Goal: Task Accomplishment & Management: Complete application form

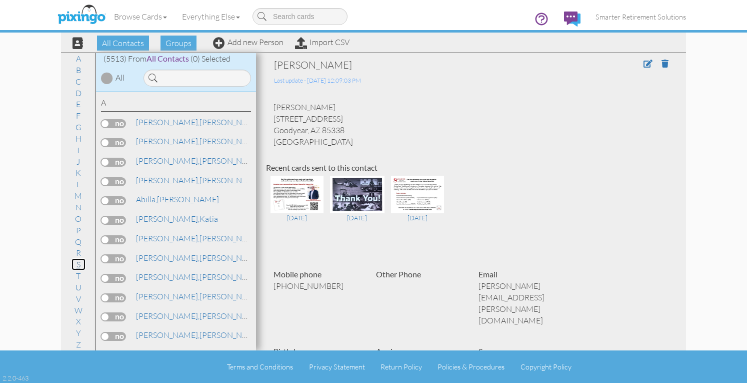
click at [77, 266] on link "S" at bounding box center [79, 264] width 14 height 12
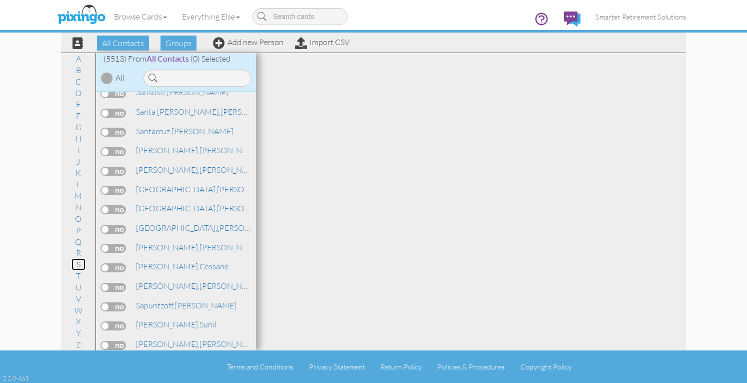
scroll to position [84484, 0]
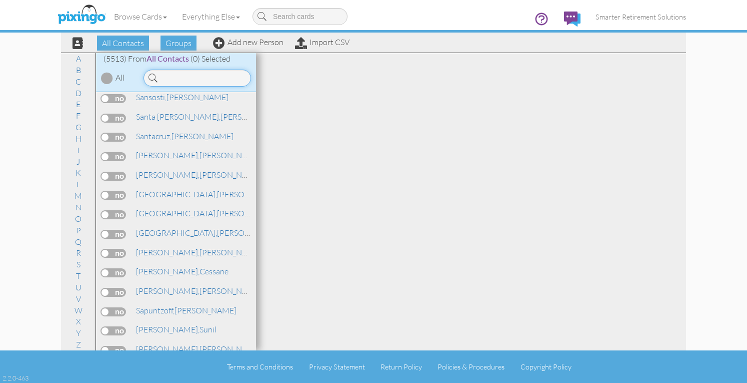
click at [186, 79] on input at bounding box center [198, 78] width 108 height 17
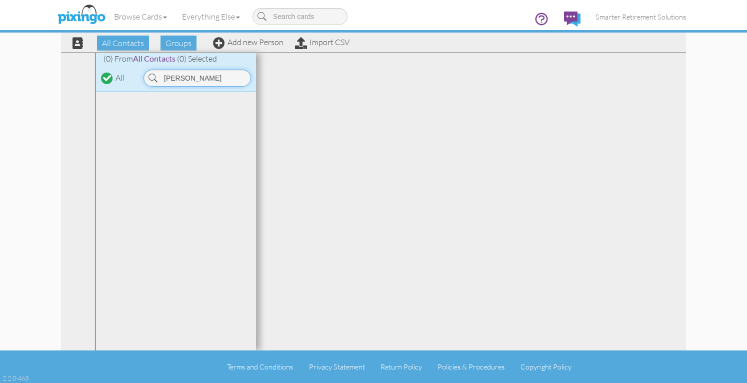
scroll to position [0, 0]
type input "[PERSON_NAME]"
click at [249, 42] on link "Add new Person" at bounding box center [248, 42] width 71 height 10
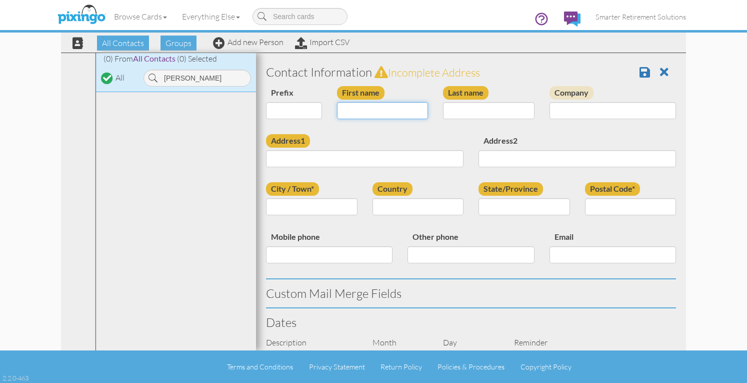
click at [385, 107] on input "First name" at bounding box center [383, 110] width 92 height 17
type input "[PERSON_NAME]"
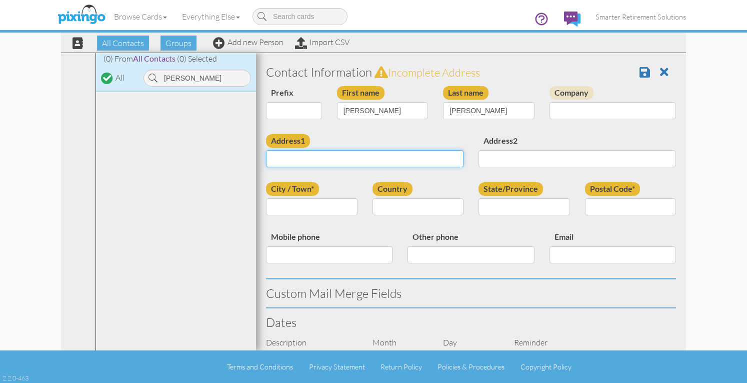
click at [385, 156] on input "Address1" at bounding box center [365, 158] width 198 height 17
paste input "[STREET_ADDRESS][US_STATE]"
type input "[STREET_ADDRESS][US_STATE]"
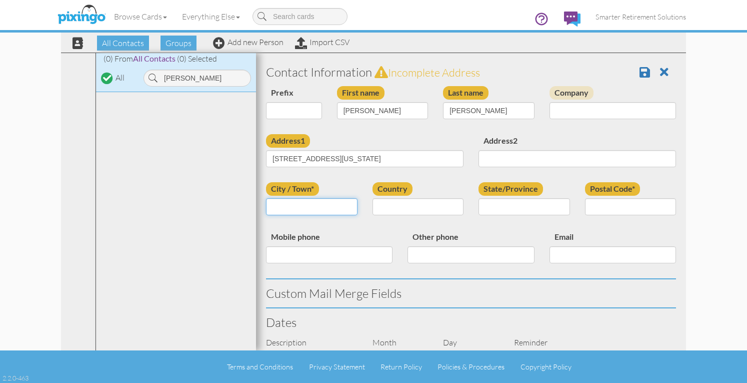
click at [323, 205] on input "City / Town*" at bounding box center [312, 206] width 92 height 17
type input "Lorain"
select select "object:17623"
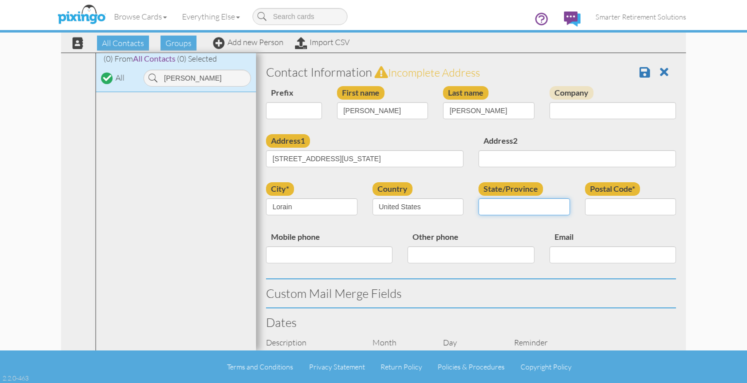
select select "object:17911"
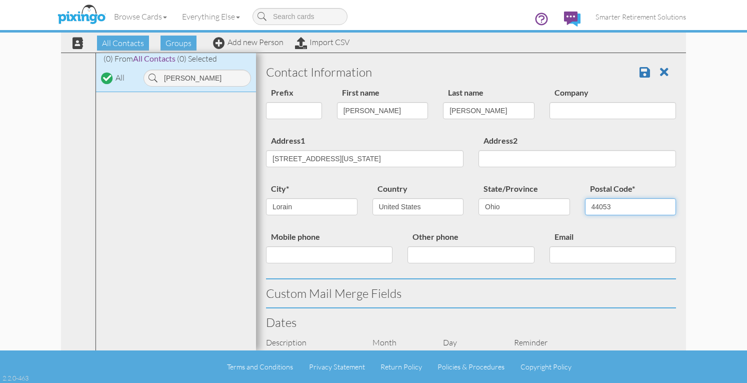
type input "44053"
drag, startPoint x: 329, startPoint y: 157, endPoint x: 422, endPoint y: 158, distance: 93.0
click at [422, 158] on input "[STREET_ADDRESS][US_STATE]" at bounding box center [365, 158] width 198 height 17
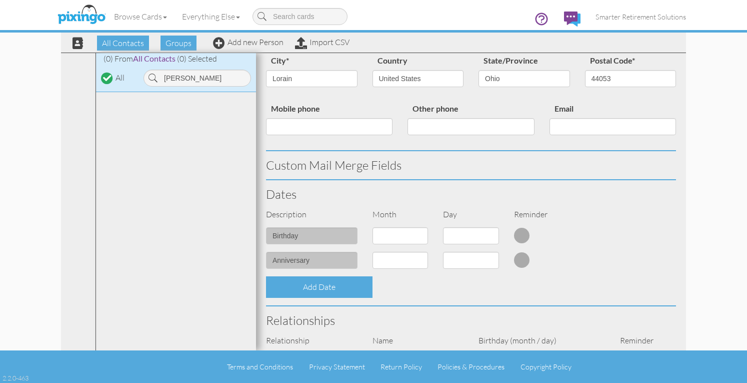
scroll to position [150, 0]
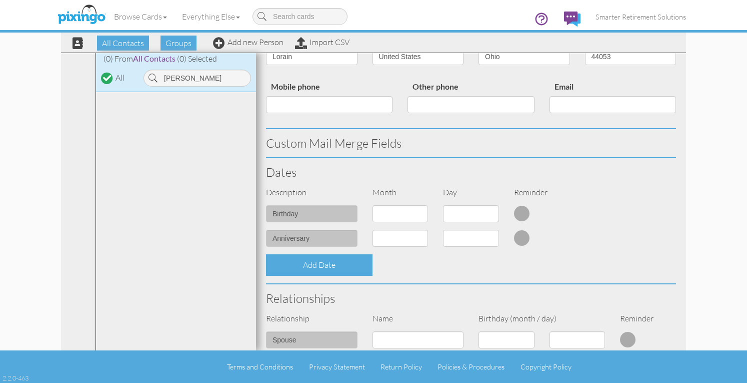
type input "[STREET_ADDRESS]"
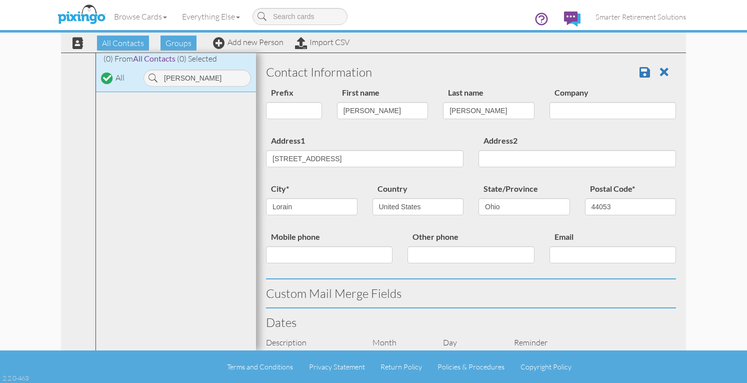
click at [413, 136] on div "Address1 [STREET_ADDRESS]" at bounding box center [365, 154] width 213 height 41
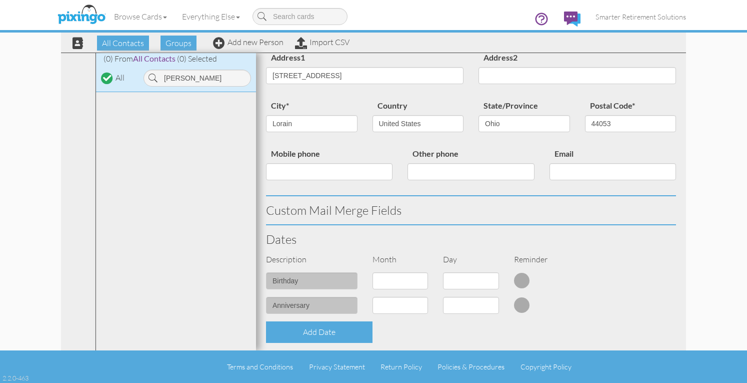
scroll to position [150, 0]
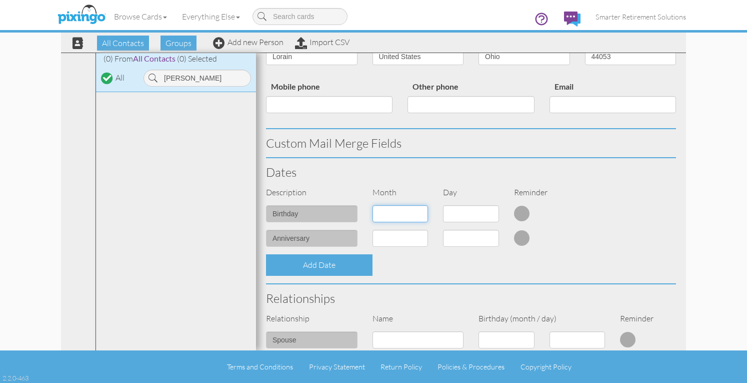
click at [411, 214] on select "1 - [DATE] - [DATE] - [DATE] - [DATE] - [DATE] - [DATE] - [DATE] - [DATE] - [DA…" at bounding box center [401, 213] width 56 height 17
select select "object:17612"
click at [373, 205] on select "1 - [DATE] - [DATE] - [DATE] - [DATE] - [DATE] - [DATE] - [DATE] - [DATE] - [DA…" at bounding box center [401, 213] width 56 height 17
click at [468, 213] on select "1 2 3 4 5 6 7 8 9 10 11 12 13 14 15 16 17 18 19 20 21 22 23 24 25 26 27 28 29" at bounding box center [471, 213] width 56 height 17
select select "number:26"
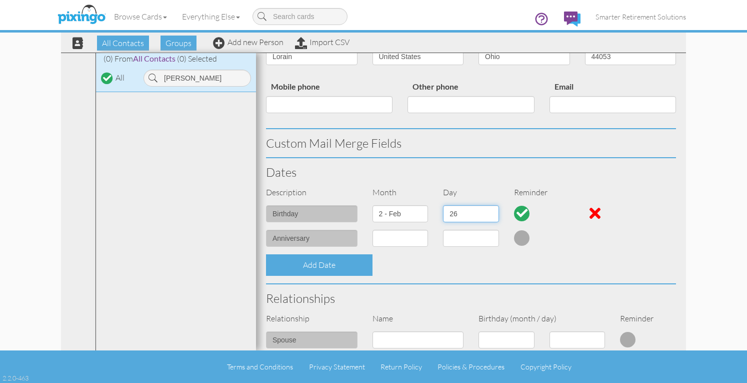
click at [443, 205] on select "1 2 3 4 5 6 7 8 9 10 11 12 13 14 15 16 17 18 19 20 21 22 23 24 25 26 27 28 29" at bounding box center [471, 213] width 56 height 17
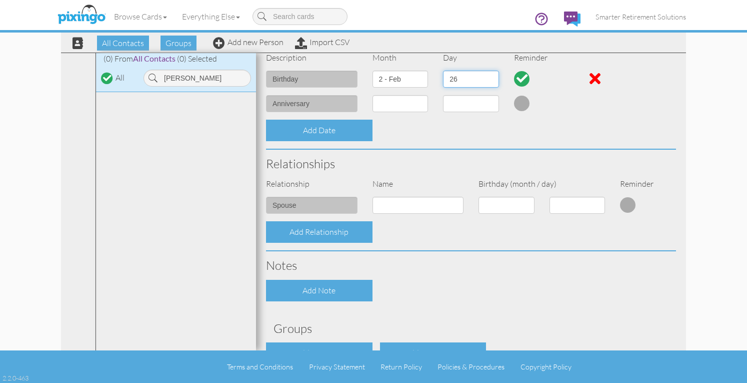
scroll to position [300, 0]
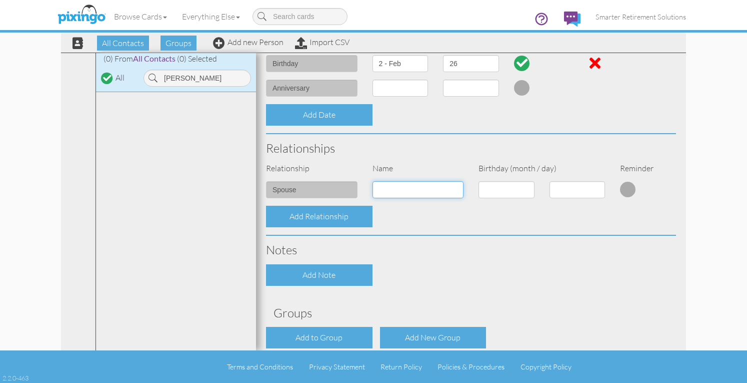
click at [400, 197] on input at bounding box center [419, 189] width 92 height 17
type input "[PERSON_NAME]"
click at [418, 226] on div "Add Relationship" at bounding box center [471, 217] width 425 height 22
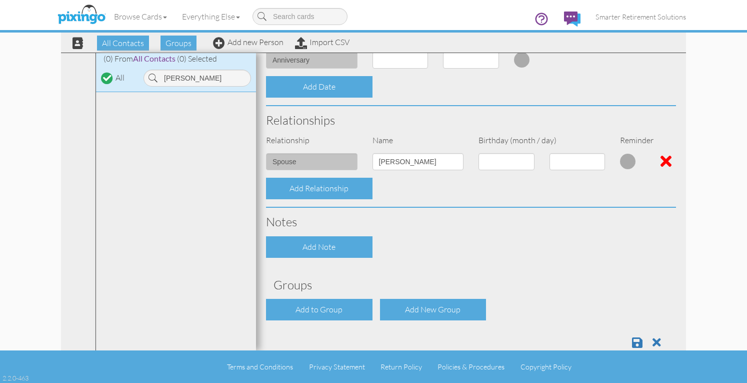
scroll to position [349, 0]
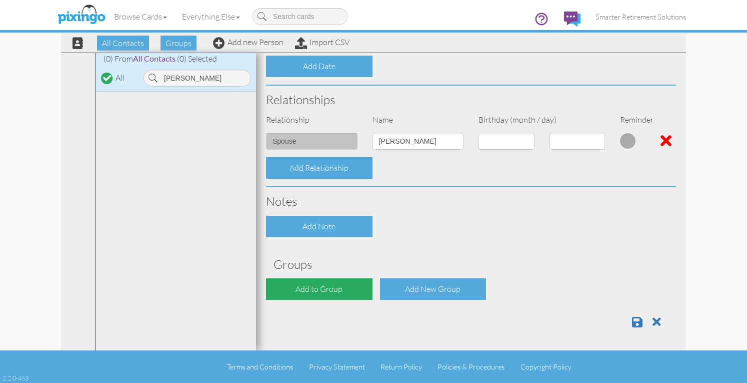
click at [326, 280] on div "Add to Group" at bounding box center [319, 289] width 107 height 22
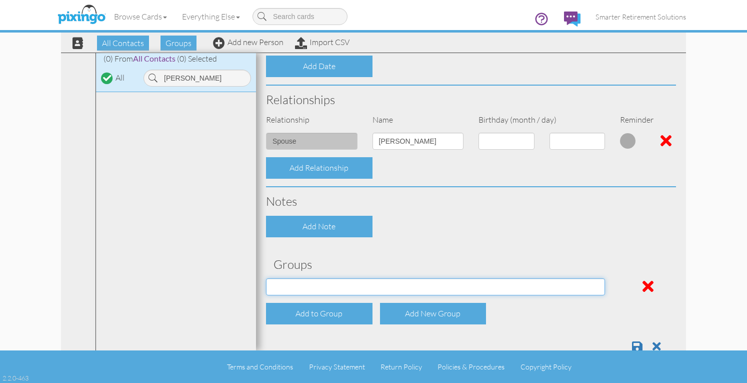
click at [321, 285] on select "[DATE] SMARTER FEDS OSD DMEA [US_STATE] [DATE] BOP Onsite 08/12 [US_STATE] Regi…" at bounding box center [435, 286] width 339 height 17
select select "object:17952"
click at [266, 278] on select "[DATE] SMARTER FEDS OSD DMEA [US_STATE] [DATE] BOP Onsite 08/12 [US_STATE] Regi…" at bounding box center [435, 286] width 339 height 17
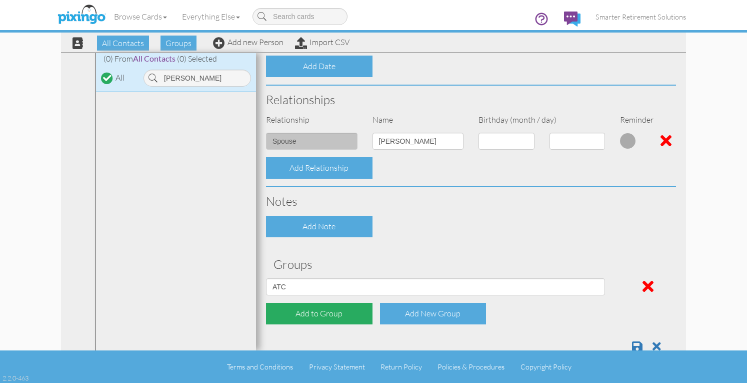
click at [312, 309] on div "Add to Group" at bounding box center [319, 314] width 107 height 22
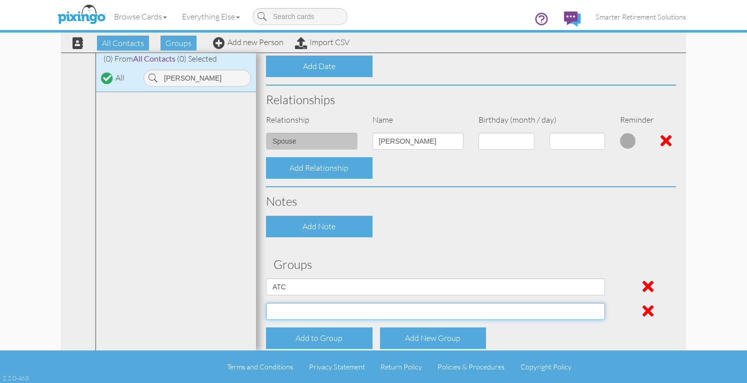
click at [313, 306] on select "[DATE] SMARTER FEDS OSD DMEA [US_STATE] [DATE] BOP Onsite 08/12 [US_STATE] Regi…" at bounding box center [435, 311] width 339 height 17
select select "object:17996"
click at [266, 303] on select "[DATE] SMARTER FEDS OSD DMEA [US_STATE] [DATE] BOP Onsite 08/12 [US_STATE] Regi…" at bounding box center [435, 311] width 339 height 17
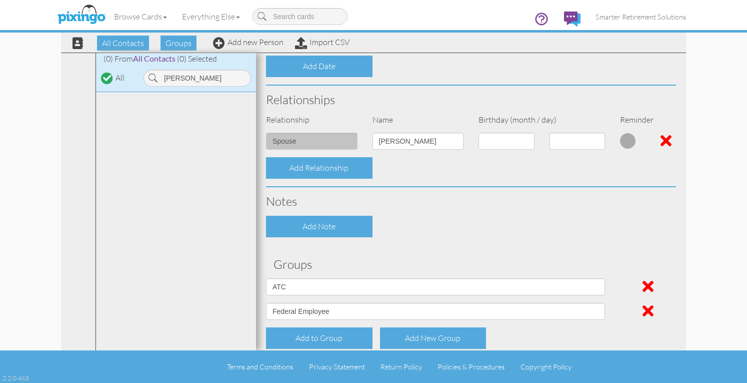
drag, startPoint x: 502, startPoint y: 246, endPoint x: 508, endPoint y: 248, distance: 6.3
click at [502, 246] on div "Contact Information Prefix Dr. Mr. Mrs. First name [PERSON_NAME] Last name [PER…" at bounding box center [471, 46] width 410 height 675
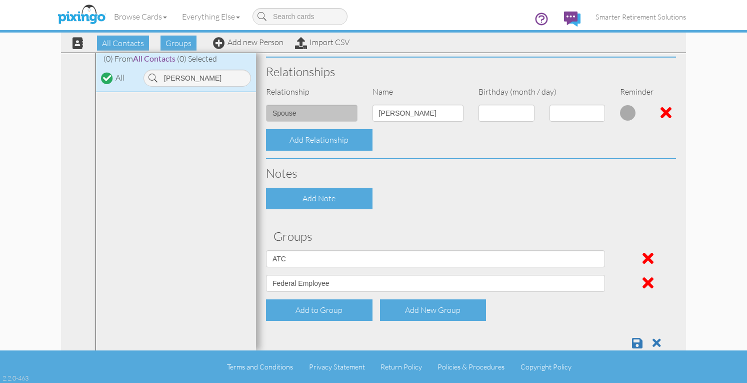
scroll to position [398, 0]
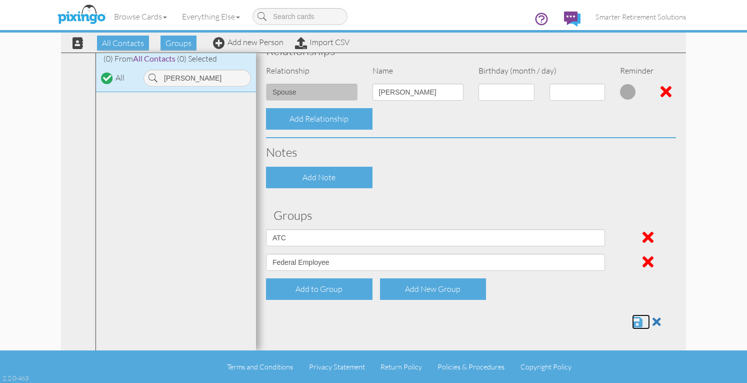
click at [632, 321] on span at bounding box center [637, 322] width 11 height 12
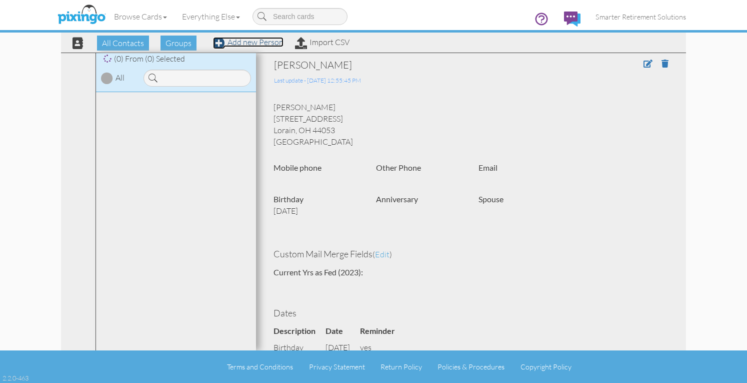
click at [274, 43] on link "Add new Person" at bounding box center [248, 42] width 71 height 10
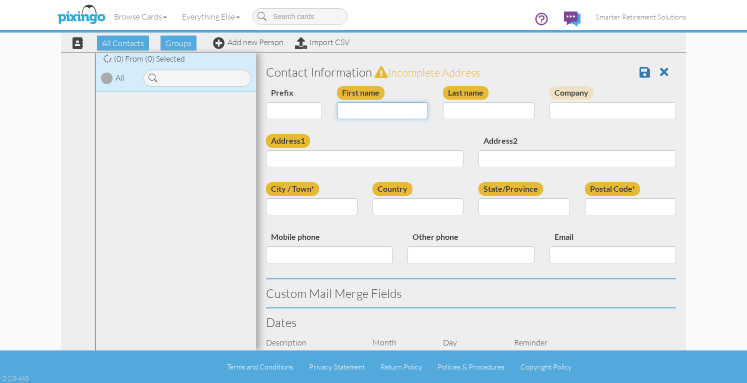
drag, startPoint x: 373, startPoint y: 114, endPoint x: 379, endPoint y: 112, distance: 6.2
click at [373, 114] on input "First name" at bounding box center [383, 110] width 92 height 17
type input "[PERSON_NAME]"
type input "Schlesinger"
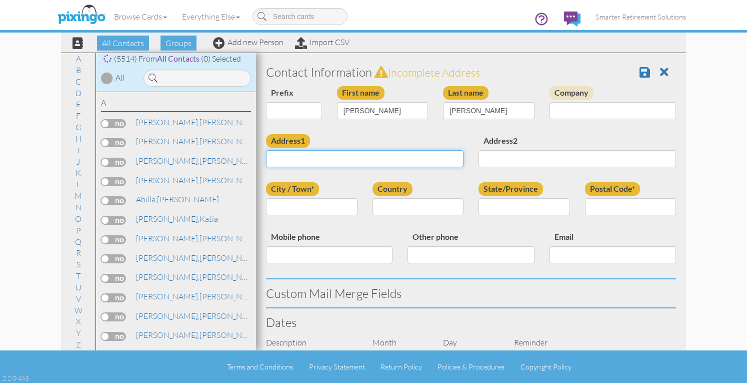
click at [332, 158] on input "Address1" at bounding box center [365, 158] width 198 height 17
paste input "[STREET_ADDRESS][US_STATE]"
type input "[STREET_ADDRESS][US_STATE]"
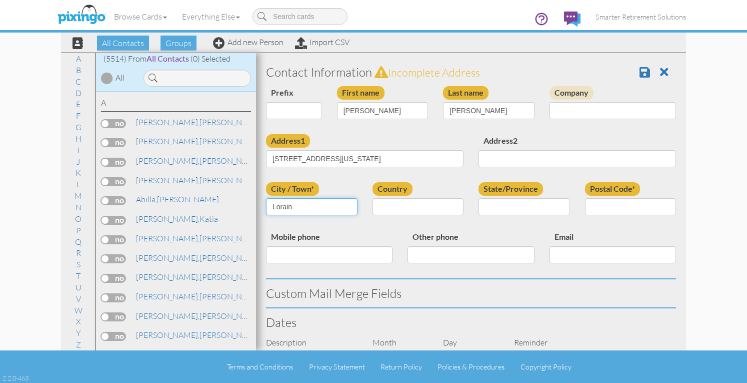
type input "Lorain"
select select "object:200"
select select "object:17870"
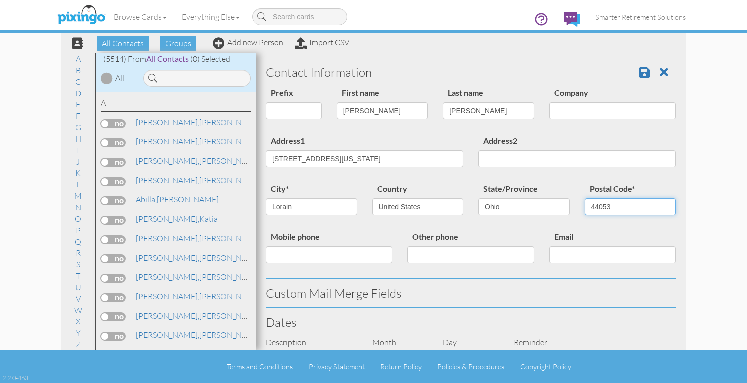
type input "44053"
drag, startPoint x: 329, startPoint y: 159, endPoint x: 472, endPoint y: 159, distance: 143.5
click at [472, 159] on div "Address1 3925 Timber Walk Lorain, Ohio 44053 United States Address2" at bounding box center [471, 158] width 425 height 48
type input "[STREET_ADDRESS]"
click at [428, 131] on div "Prefix Dr. Mr. Mrs. First name Diane Last name Schlesinger Company" at bounding box center [471, 110] width 425 height 48
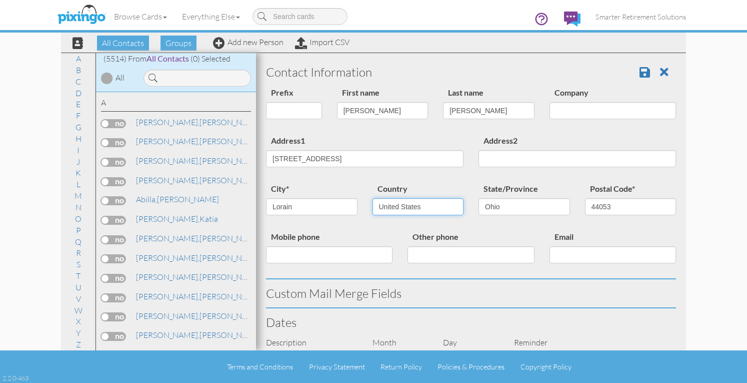
click at [409, 198] on select "[GEOGRAPHIC_DATA] -------------- [GEOGRAPHIC_DATA] [GEOGRAPHIC_DATA] [GEOGRAPHI…" at bounding box center [419, 206] width 92 height 17
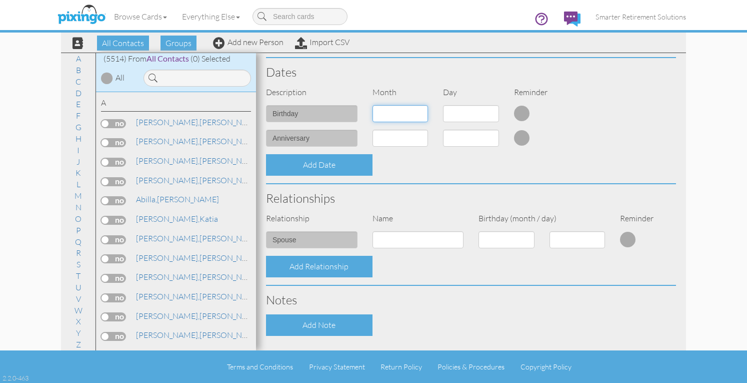
drag, startPoint x: 417, startPoint y: 115, endPoint x: 417, endPoint y: 120, distance: 5.5
click at [417, 115] on select "1 - [DATE] - [DATE] - [DATE] - [DATE] - [DATE] - [DATE] - [DATE] - [DATE] - [DA…" at bounding box center [401, 113] width 56 height 17
select select "object:196"
click at [373, 105] on select "1 - [DATE] - [DATE] - [DATE] - [DATE] - [DATE] - [DATE] - [DATE] - [DATE] - [DA…" at bounding box center [401, 113] width 56 height 17
click at [468, 114] on select "1 2 3 4 5 6 7 8 9 10 11 12 13 14 15 16 17 18 19 20 21 22 23 24 25 26 27 28 29 30" at bounding box center [471, 113] width 56 height 17
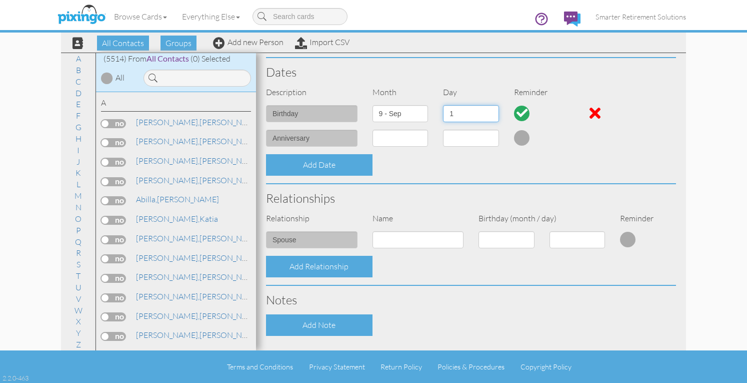
select select "number:29"
click at [443, 105] on select "1 2 3 4 5 6 7 8 9 10 11 12 13 14 15 16 17 18 19 20 21 22 23 24 25 26 27 28 29 30" at bounding box center [471, 113] width 56 height 17
click at [448, 167] on div "Add Date" at bounding box center [471, 165] width 425 height 22
click at [417, 247] on input at bounding box center [419, 239] width 92 height 17
type input "[PERSON_NAME]"
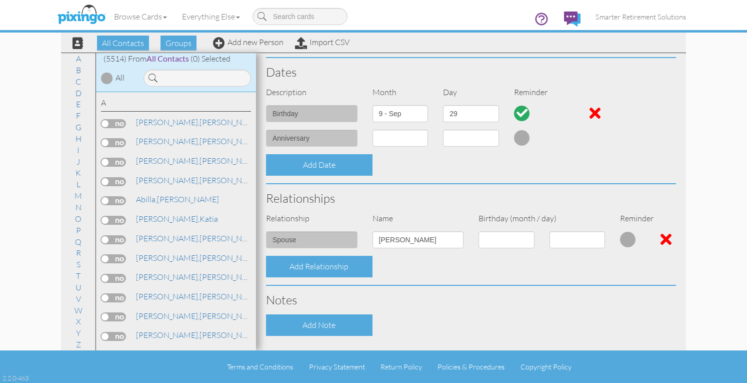
click at [419, 171] on div "Add Date" at bounding box center [471, 165] width 425 height 22
click at [597, 151] on div "anniversary 1 - Jan 2 - Feb 3 - Mar 4 - Apr 5 - May 6 - Jun 7 - Jul 8 - Aug 9 -…" at bounding box center [471, 142] width 425 height 25
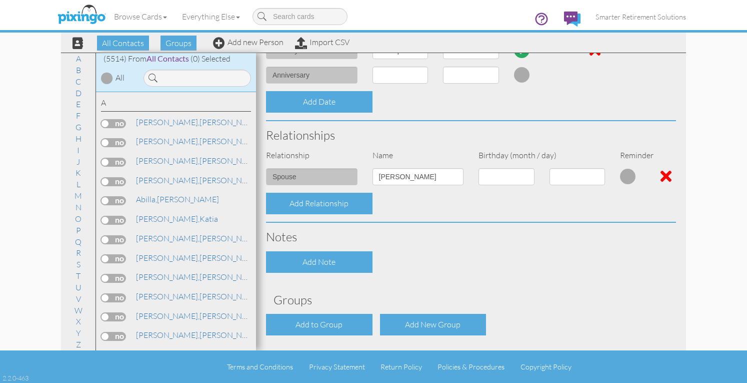
scroll to position [349, 0]
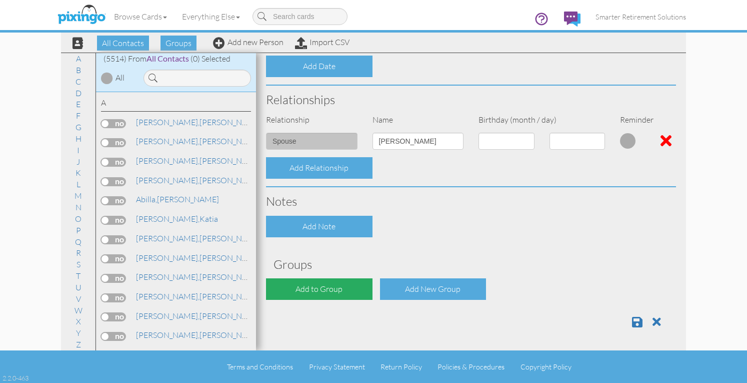
click at [333, 287] on div "Add to Group" at bounding box center [319, 289] width 107 height 22
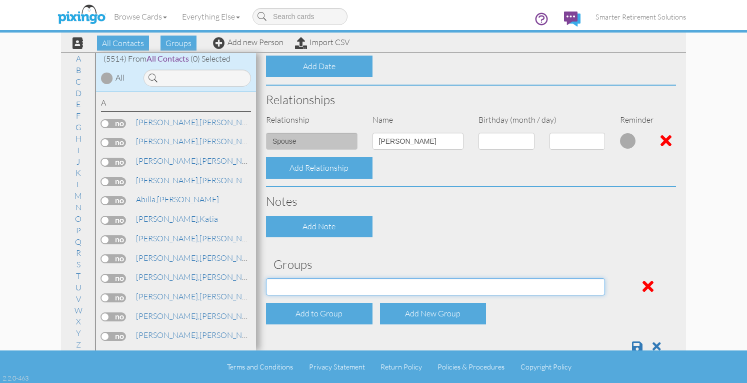
click at [332, 287] on select "[DATE] SMARTER FEDS OSD DMEA [US_STATE] [DATE] BOP Onsite 08/12 [US_STATE] Regi…" at bounding box center [435, 286] width 339 height 17
click at [318, 291] on select "[DATE] SMARTER FEDS OSD DMEA [US_STATE] [DATE] BOP Onsite 08/12 [US_STATE] Regi…" at bounding box center [435, 286] width 339 height 17
select select "object:17956"
click at [266, 278] on select "[DATE] SMARTER FEDS OSD DMEA [US_STATE] [DATE] BOP Onsite 08/12 [US_STATE] Regi…" at bounding box center [435, 286] width 339 height 17
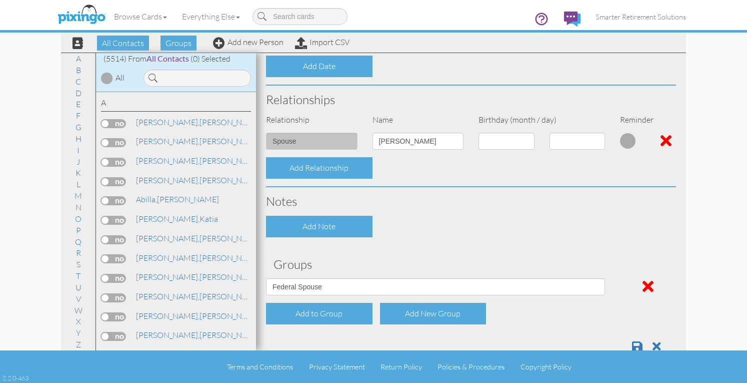
click at [422, 227] on div "Add Note" at bounding box center [471, 227] width 425 height 22
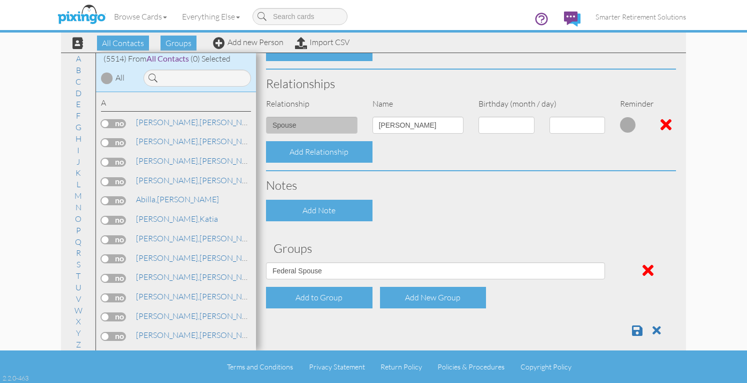
scroll to position [373, 0]
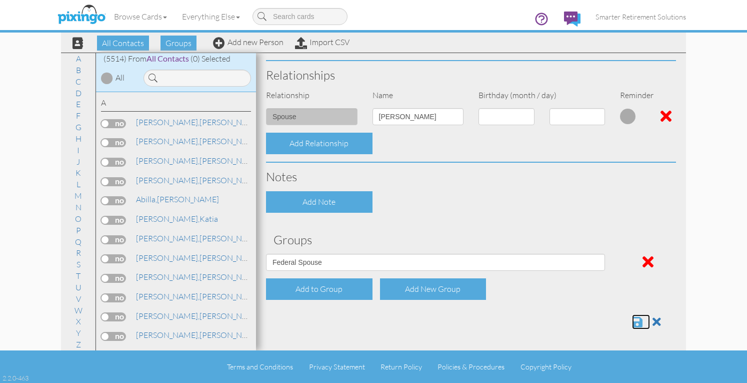
click at [632, 320] on span at bounding box center [637, 322] width 11 height 12
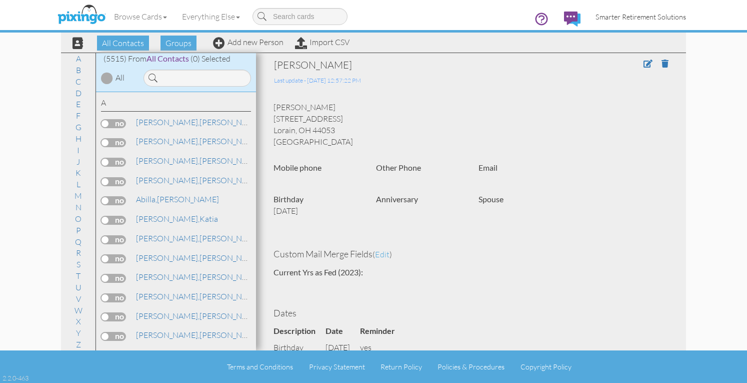
click at [648, 24] on link "Smarter Retirement Solutions" at bounding box center [641, 17] width 106 height 26
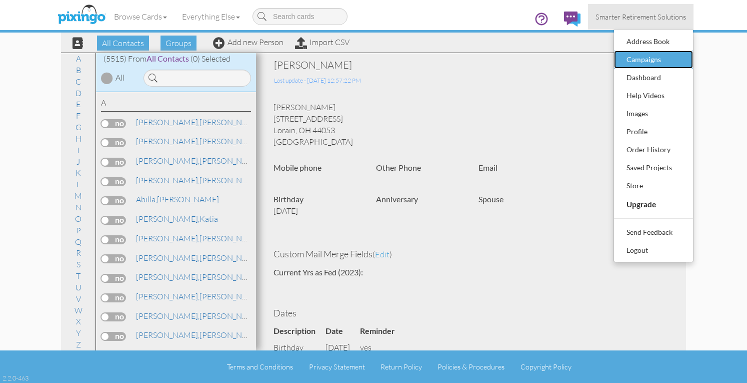
click at [643, 62] on div "Campaigns" at bounding box center [653, 59] width 59 height 15
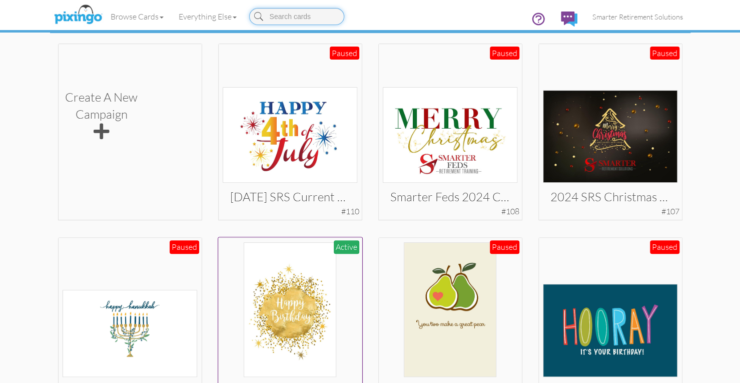
scroll to position [285, 0]
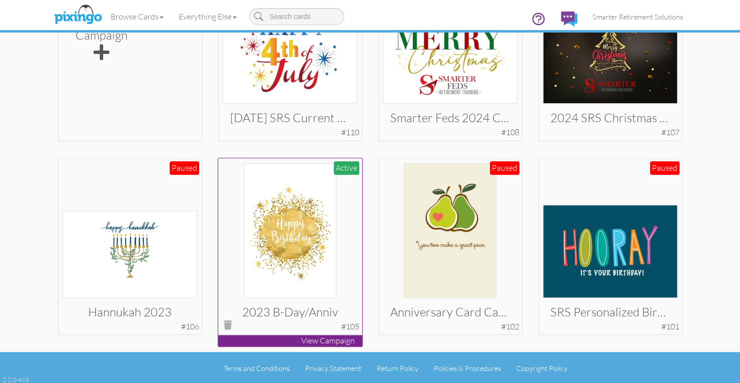
click at [277, 244] on img at bounding box center [290, 230] width 93 height 135
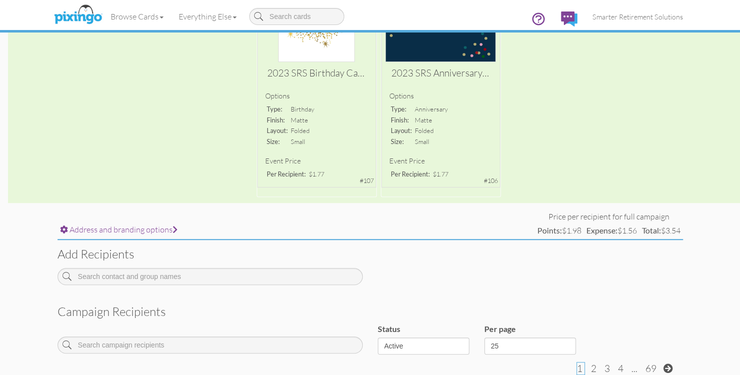
scroll to position [196, 0]
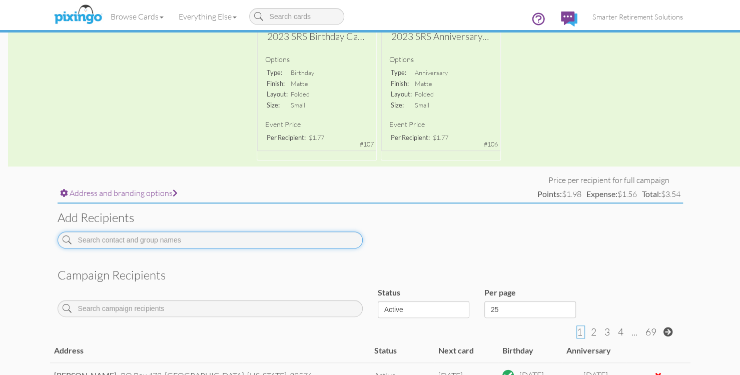
click at [177, 244] on input at bounding box center [210, 240] width 305 height 17
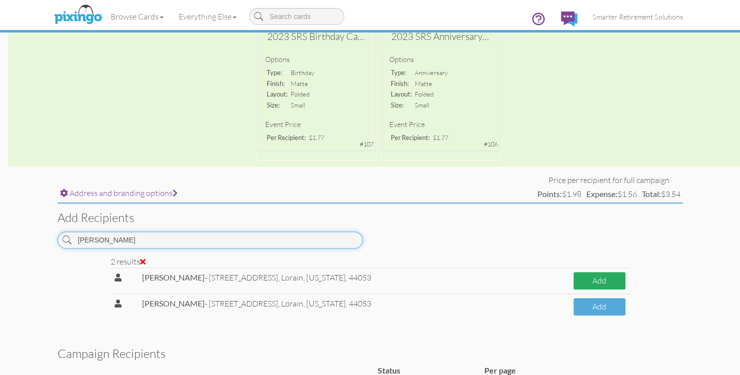
type input "[PERSON_NAME]"
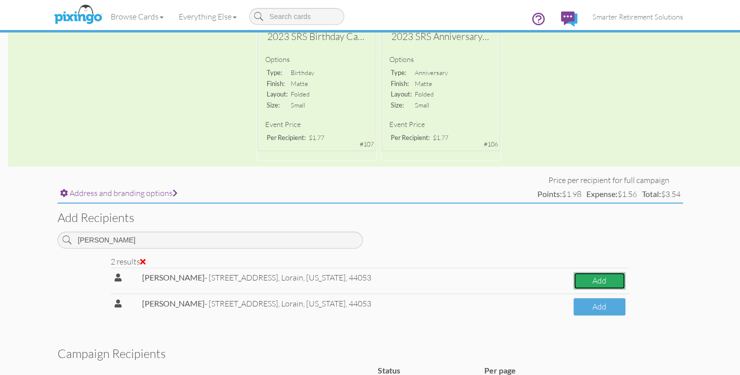
drag, startPoint x: 579, startPoint y: 278, endPoint x: 584, endPoint y: 299, distance: 21.6
click at [579, 278] on button "Add" at bounding box center [599, 281] width 52 height 18
click at [584, 302] on button "Add" at bounding box center [599, 307] width 52 height 18
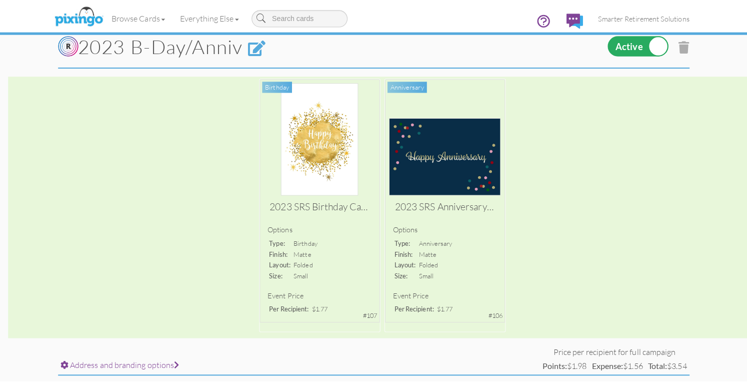
scroll to position [0, 0]
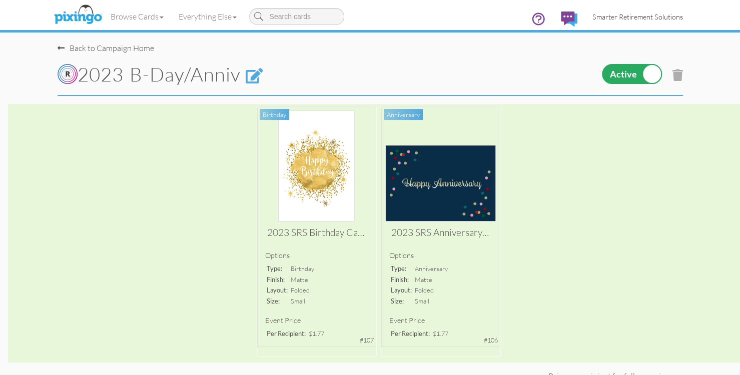
drag, startPoint x: 609, startPoint y: 16, endPoint x: 615, endPoint y: 21, distance: 8.1
click at [610, 16] on span "Smarter Retirement Solutions" at bounding box center [637, 17] width 91 height 9
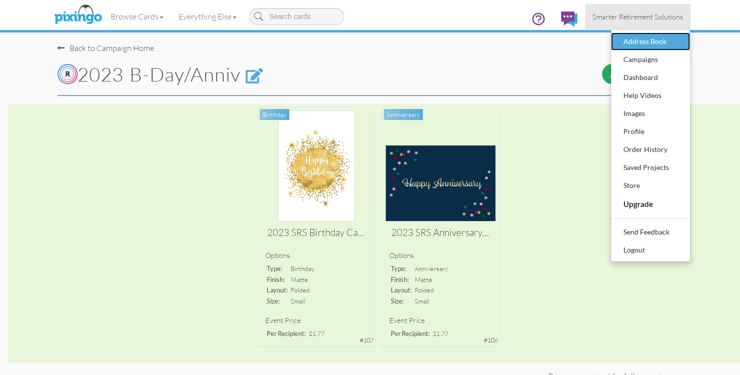
click at [625, 42] on div "Address Book" at bounding box center [650, 41] width 59 height 15
